Goal: Task Accomplishment & Management: Manage account settings

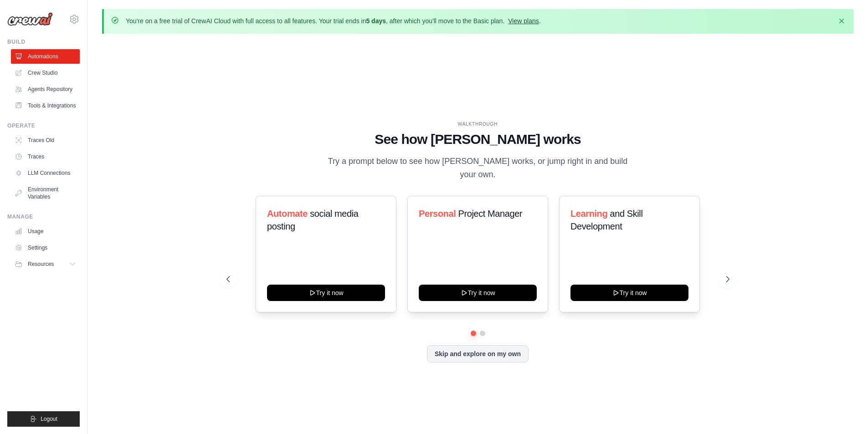
click at [539, 20] on link "View plans" at bounding box center [523, 20] width 31 height 7
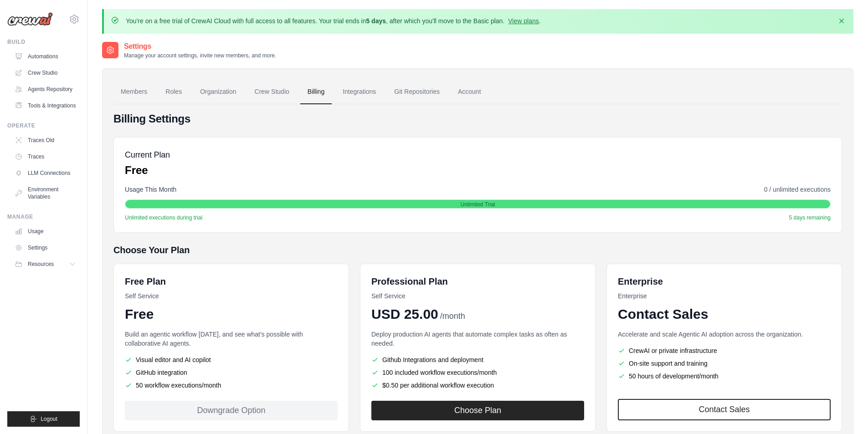
click at [258, 211] on div "Usage This Month 0 / unlimited executions Unlimited Trial Unlimited executions …" at bounding box center [478, 203] width 706 height 36
click at [134, 93] on link "Members" at bounding box center [133, 92] width 41 height 25
